Goal: Register for event/course

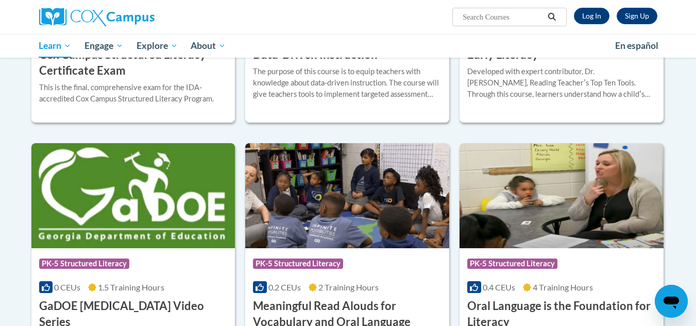
scroll to position [471, 0]
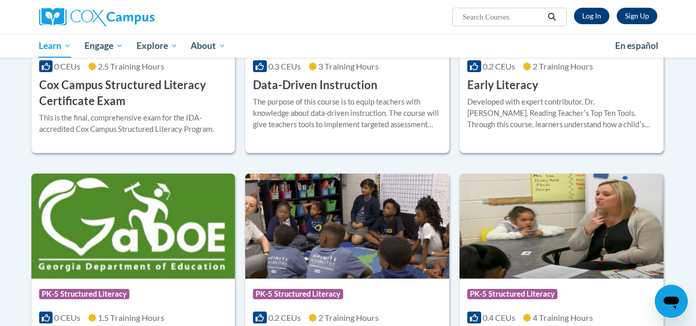
click at [483, 113] on div "Developed with expert contributor, Dr. [PERSON_NAME], Reading Teacherʹs Top Ten…" at bounding box center [561, 113] width 189 height 34
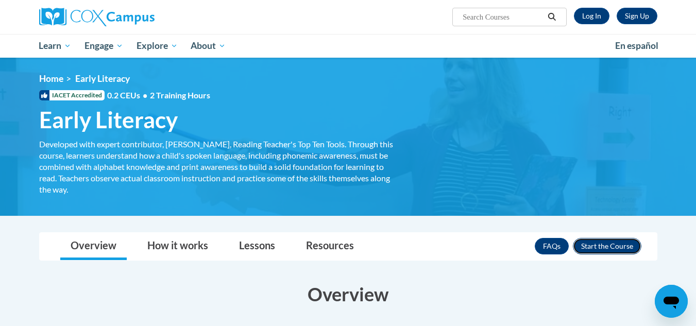
click at [601, 249] on button "Enroll" at bounding box center [607, 246] width 69 height 16
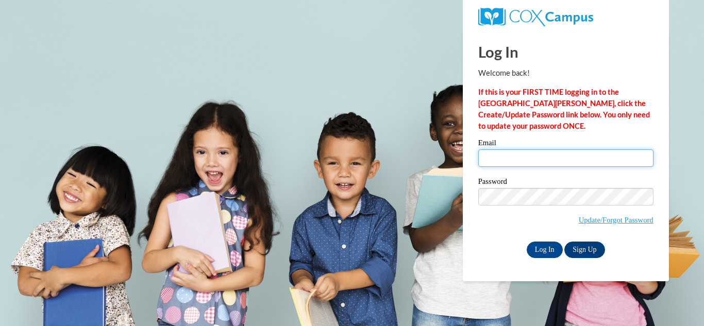
click at [501, 154] on input "Email" at bounding box center [565, 158] width 175 height 18
type input "farleyma@wauwatosa.k12.wi.us"
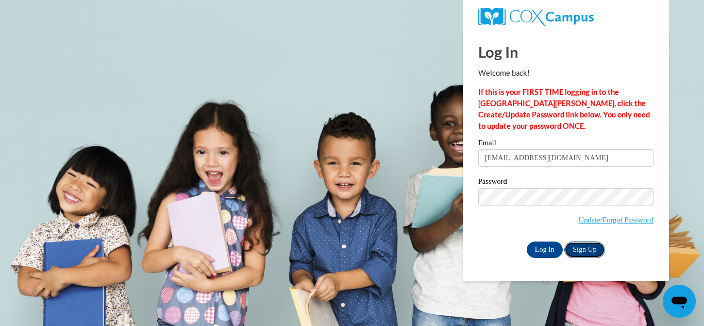
click at [574, 253] on link "Sign Up" at bounding box center [584, 250] width 40 height 16
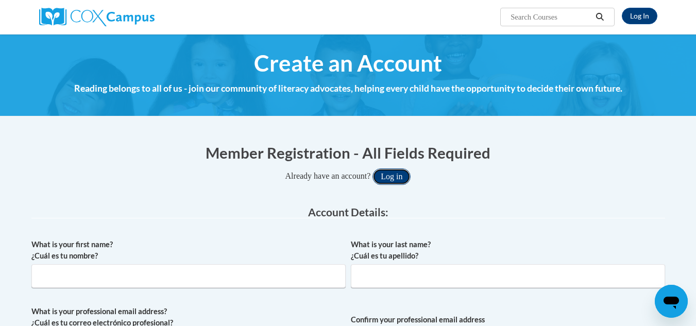
click at [399, 180] on button "Log in" at bounding box center [391, 176] width 38 height 16
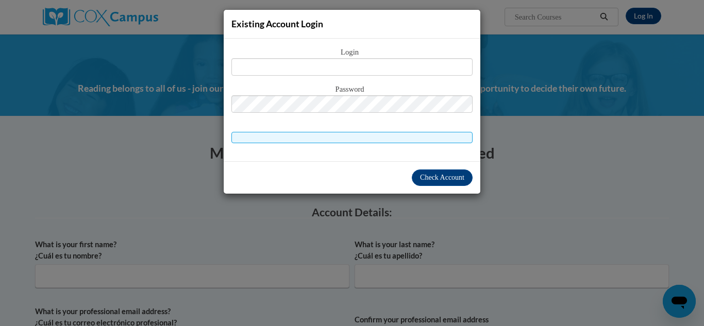
click at [625, 133] on div "Existing Account Login Login Password" at bounding box center [352, 163] width 704 height 326
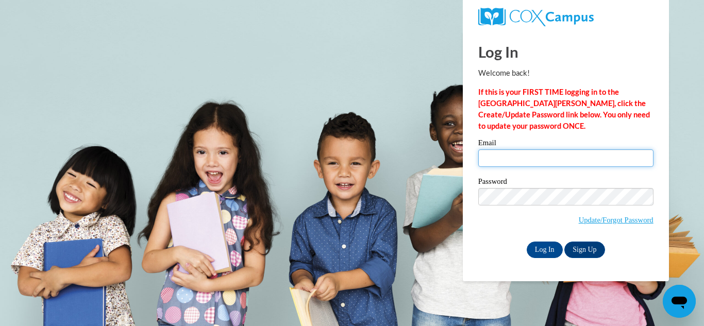
drag, startPoint x: 493, startPoint y: 165, endPoint x: 481, endPoint y: 161, distance: 13.0
click at [481, 161] on input "Email" at bounding box center [565, 158] width 175 height 18
click at [489, 161] on input "Email" at bounding box center [565, 158] width 175 height 18
type input "farleyma@wauwatosa.k12.wi.us"
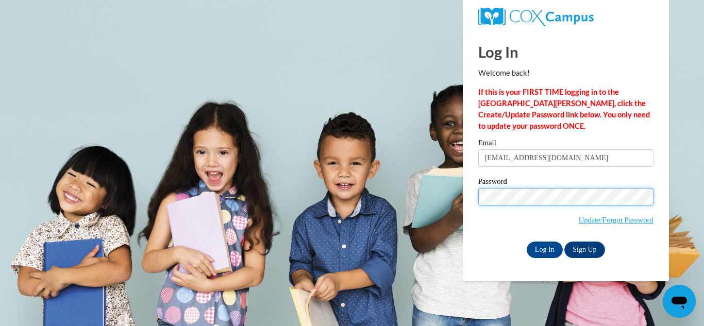
click at [526, 242] on input "Log In" at bounding box center [544, 250] width 36 height 16
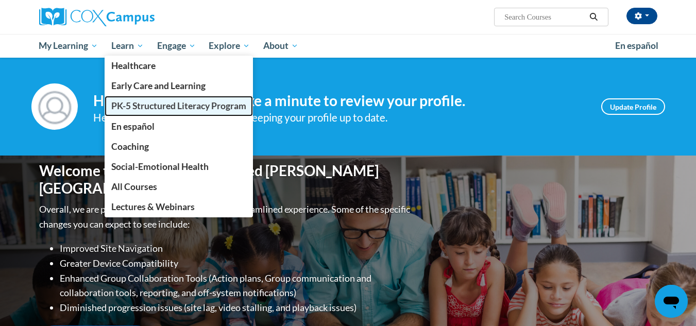
click at [131, 105] on span "PK-5 Structured Literacy Program" at bounding box center [178, 105] width 135 height 11
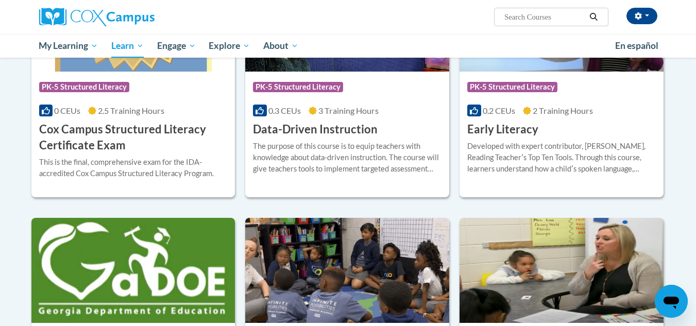
scroll to position [424, 0]
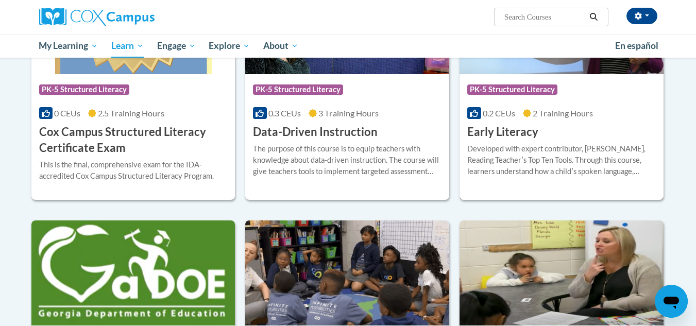
click at [492, 132] on h3 "Early Literacy" at bounding box center [502, 132] width 71 height 16
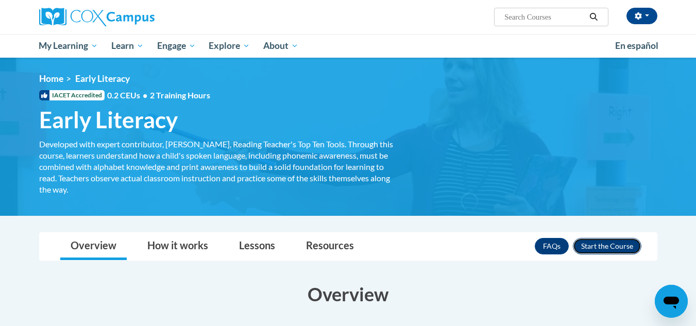
click at [602, 249] on button "Enroll" at bounding box center [607, 246] width 69 height 16
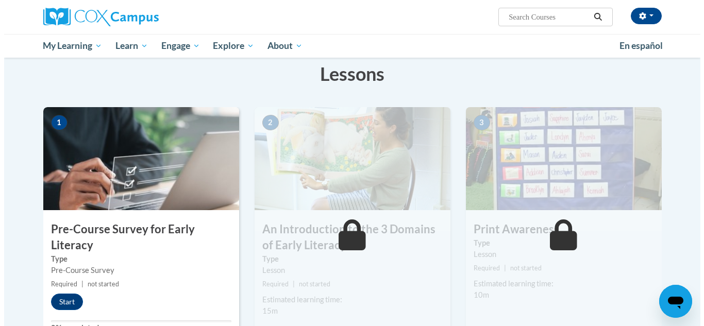
scroll to position [226, 0]
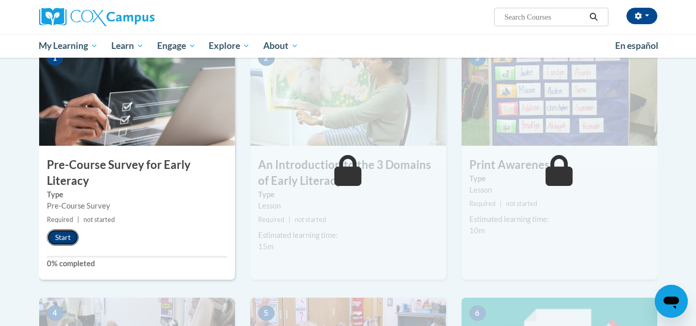
click at [67, 239] on button "Start" at bounding box center [63, 237] width 32 height 16
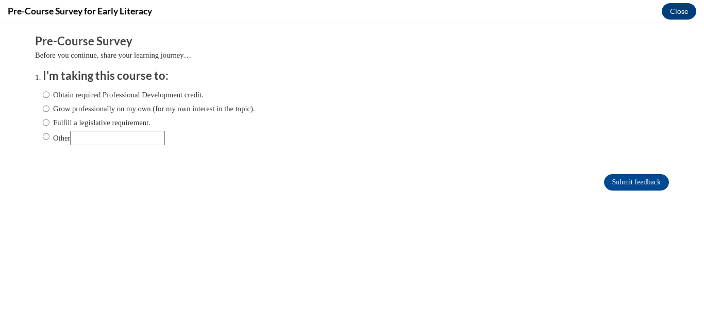
scroll to position [0, 0]
click at [43, 122] on input "Fulfill a legislative requirement." at bounding box center [46, 122] width 7 height 11
radio input "true"
click at [614, 177] on input "Submit feedback" at bounding box center [636, 182] width 65 height 16
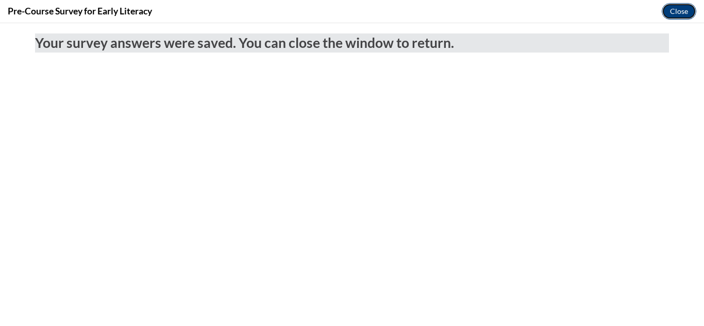
click at [680, 13] on button "Close" at bounding box center [678, 11] width 35 height 16
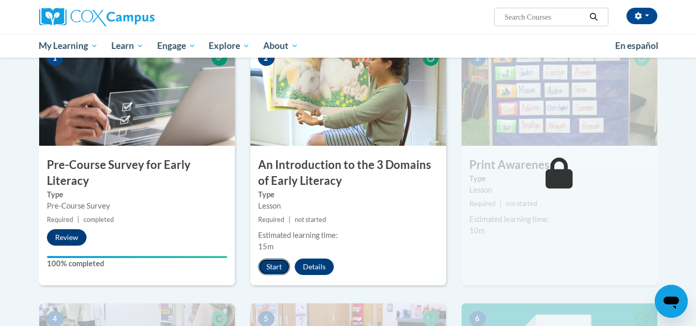
click at [274, 268] on button "Start" at bounding box center [274, 267] width 32 height 16
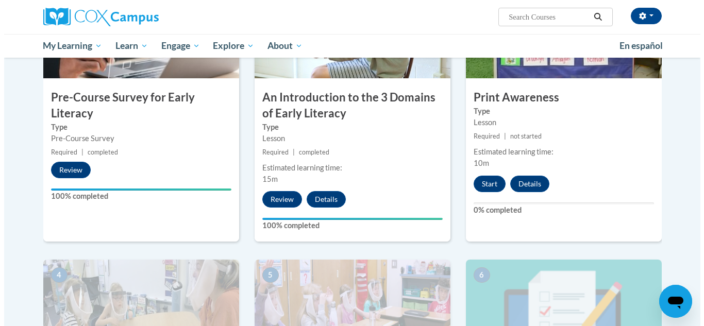
scroll to position [297, 0]
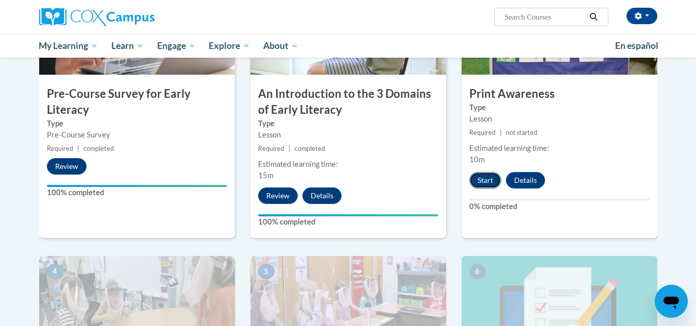
click at [485, 186] on button "Start" at bounding box center [485, 180] width 32 height 16
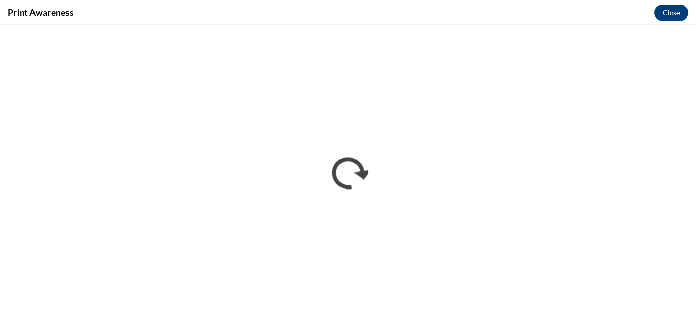
scroll to position [0, 0]
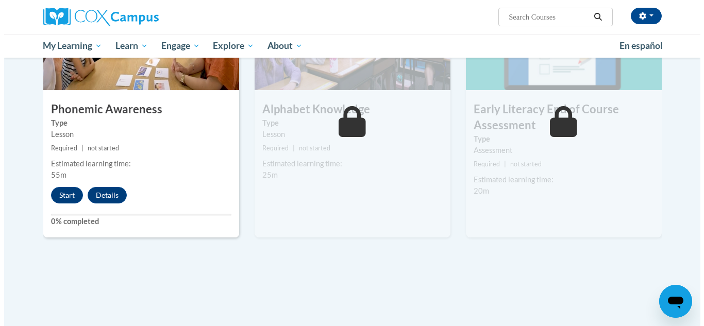
scroll to position [561, 0]
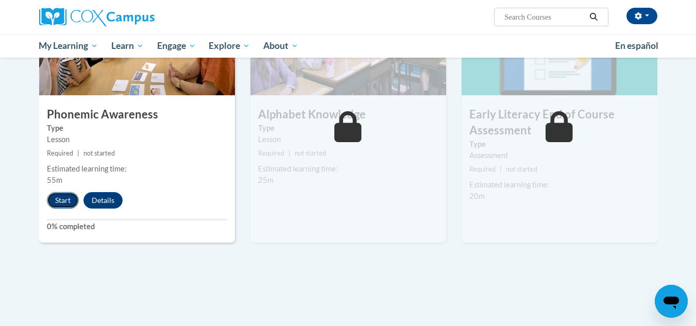
click at [61, 195] on button "Start" at bounding box center [63, 200] width 32 height 16
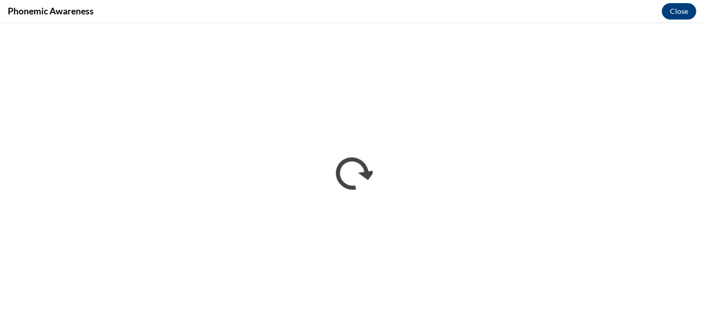
scroll to position [0, 0]
